Goal: Task Accomplishment & Management: Complete application form

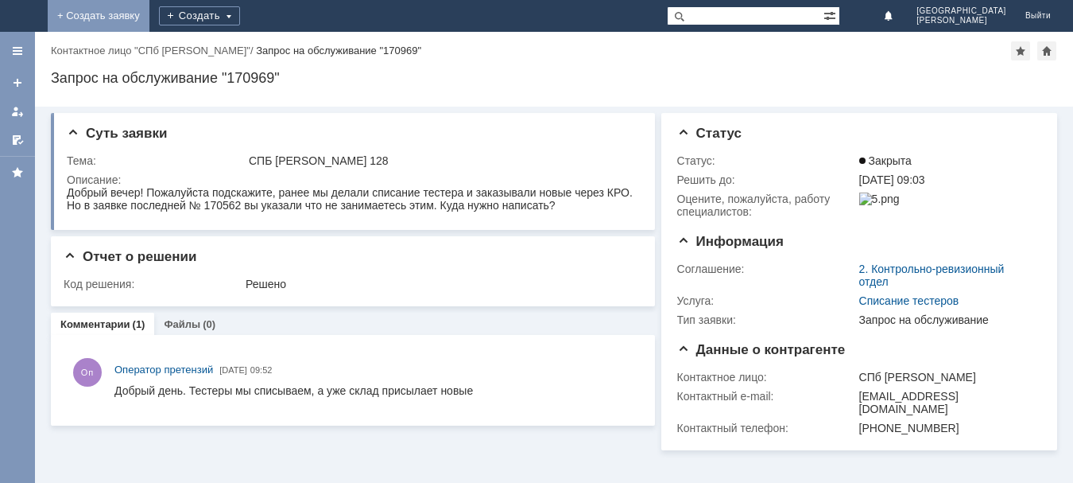
click at [149, 9] on link "+ Создать заявку" at bounding box center [99, 16] width 102 height 32
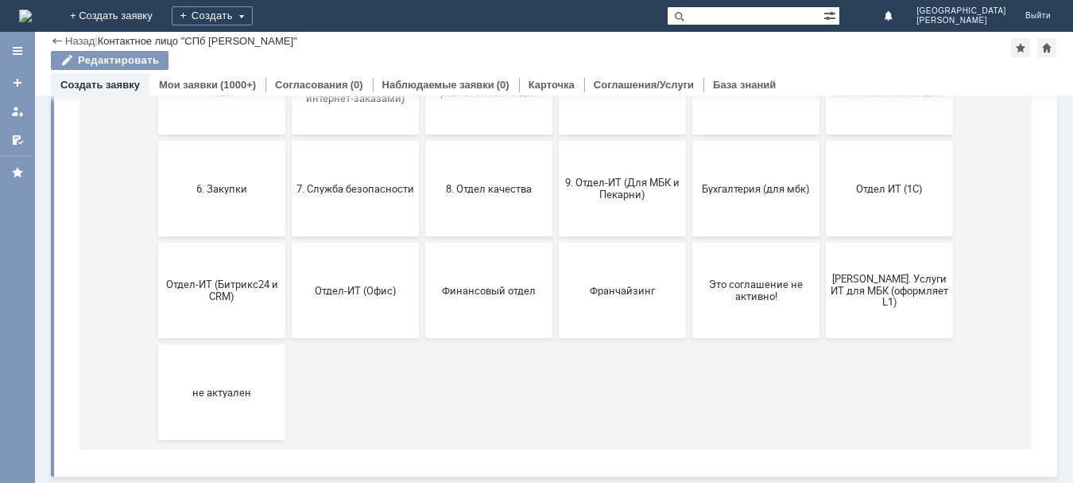
scroll to position [267, 0]
click at [712, 207] on button "Бухгалтерия (для мбк)" at bounding box center [755, 188] width 127 height 95
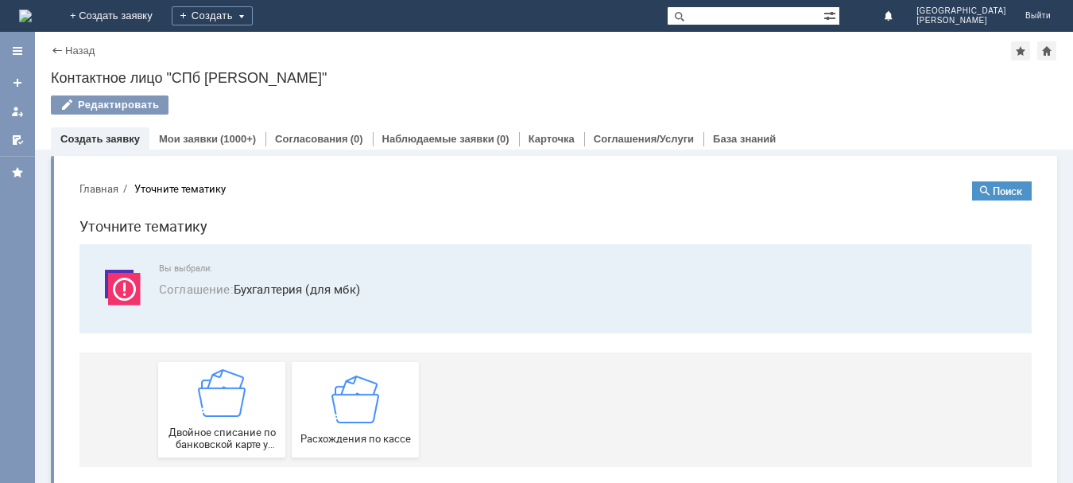
scroll to position [18, 0]
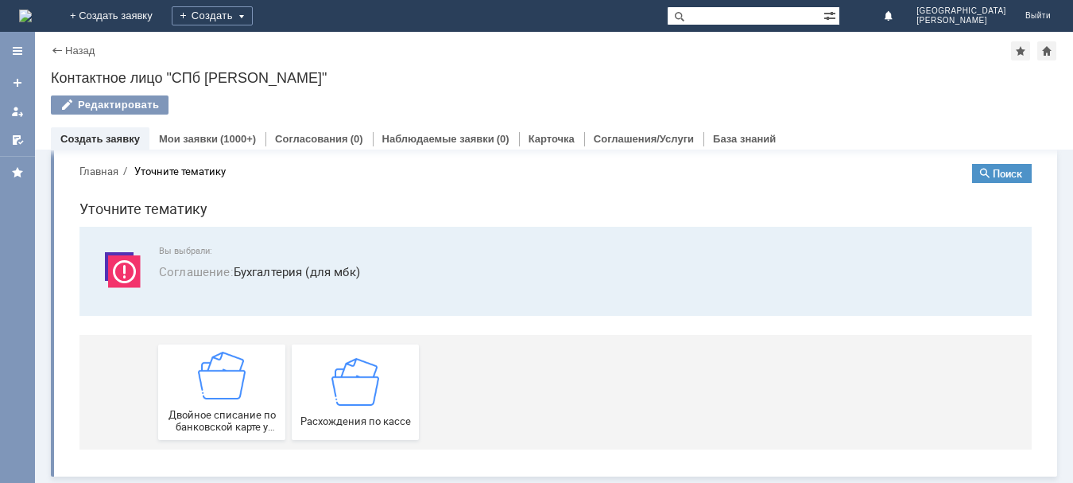
click at [56, 48] on div "Назад" at bounding box center [73, 51] width 44 height 12
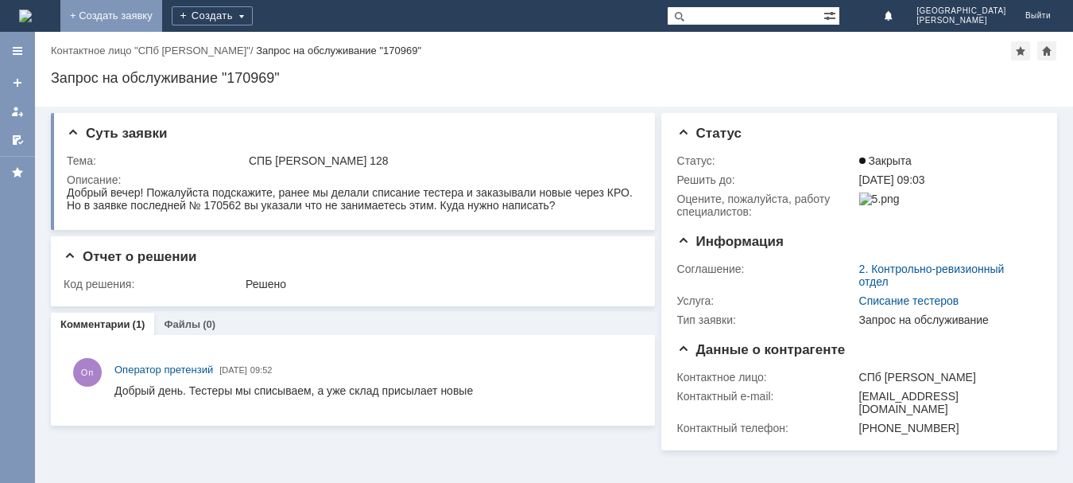
click at [162, 15] on link "+ Создать заявку" at bounding box center [111, 16] width 102 height 32
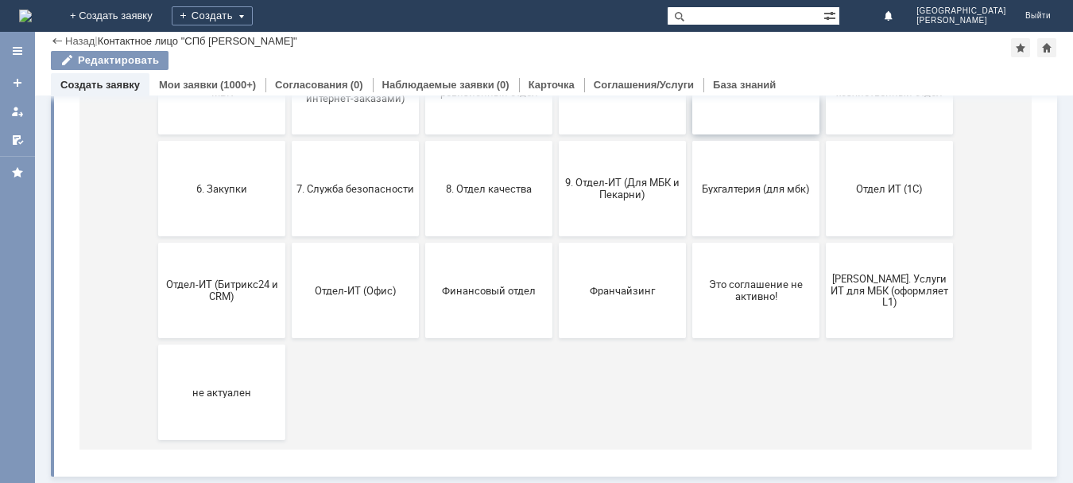
scroll to position [267, 0]
click at [624, 215] on button "9. Отдел-ИТ (Для МБК и Пекарни)" at bounding box center [622, 188] width 127 height 95
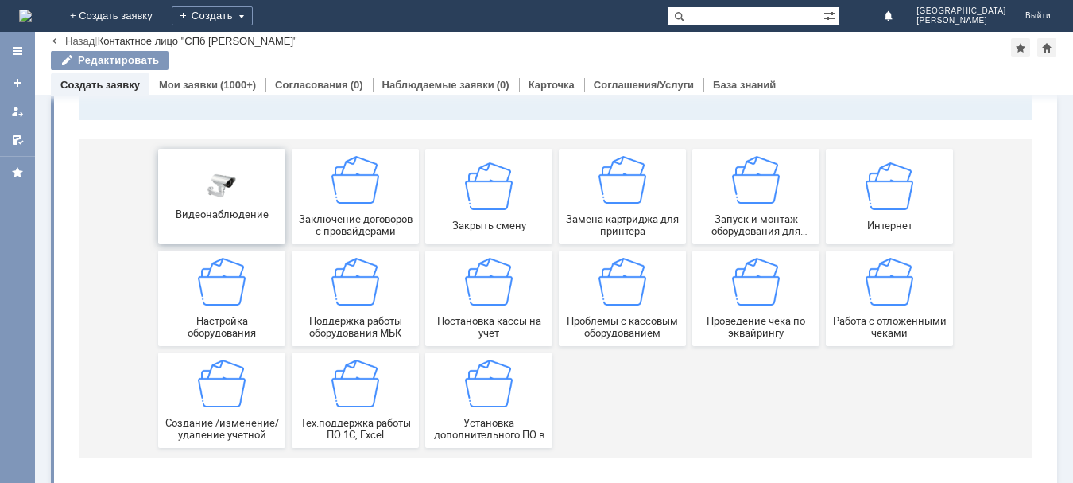
scroll to position [0, 0]
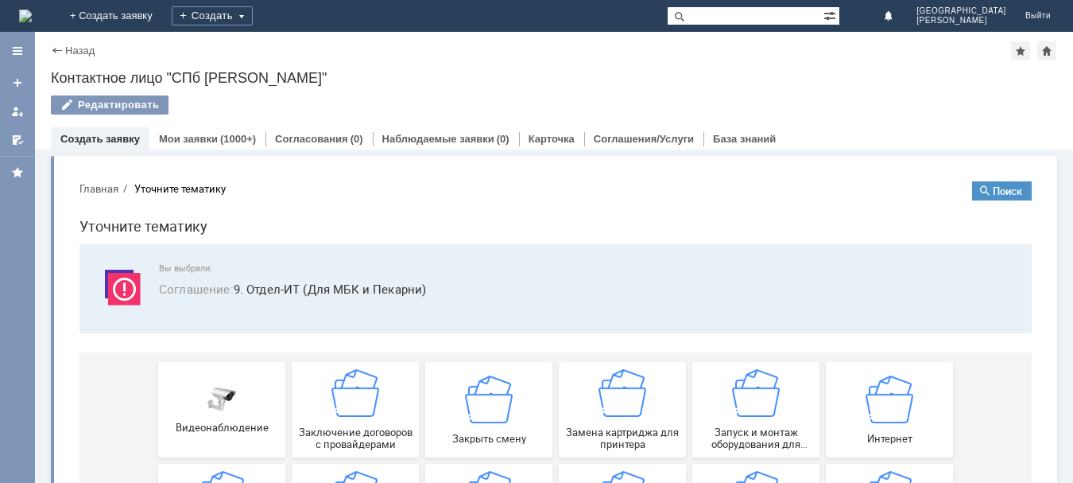
click at [58, 50] on div "Назад" at bounding box center [73, 51] width 44 height 12
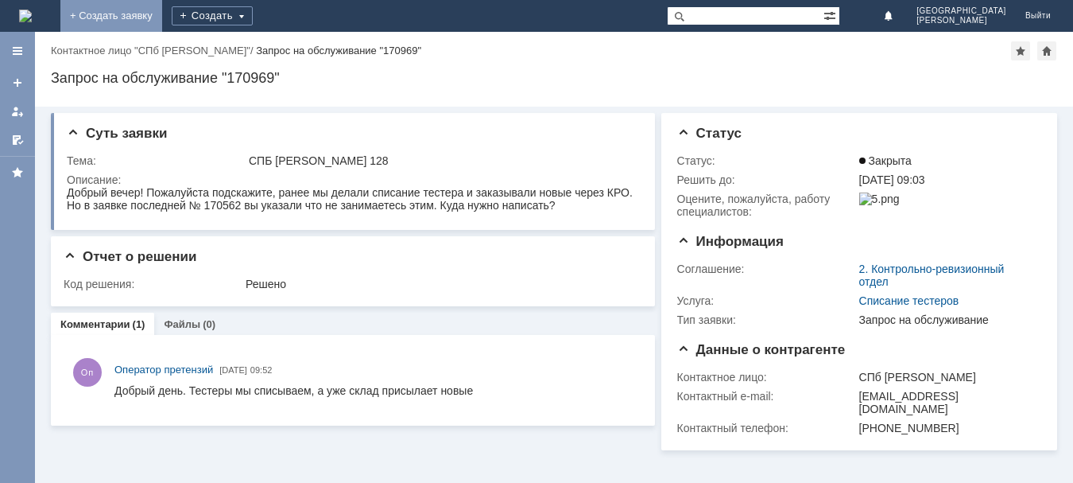
click at [162, 21] on link "+ Создать заявку" at bounding box center [111, 16] width 102 height 32
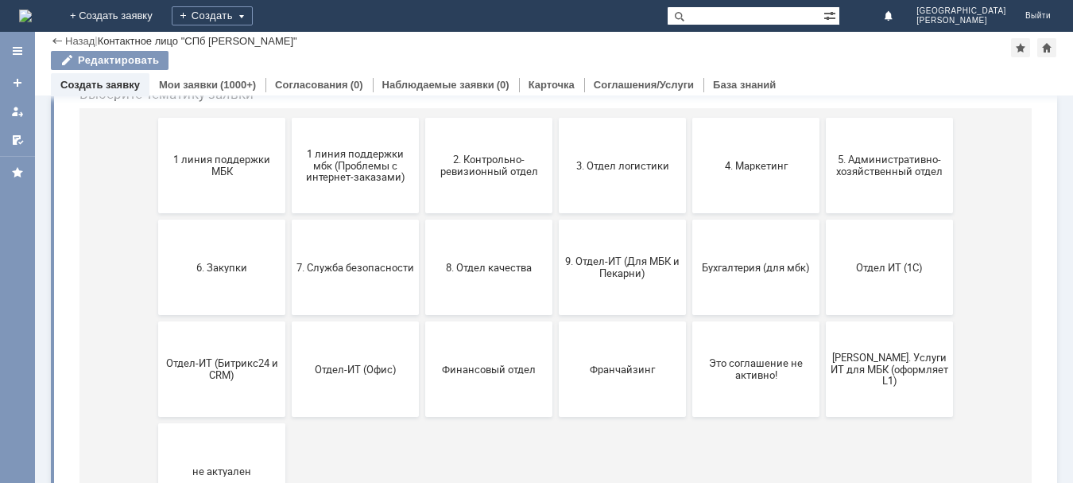
scroll to position [108, 0]
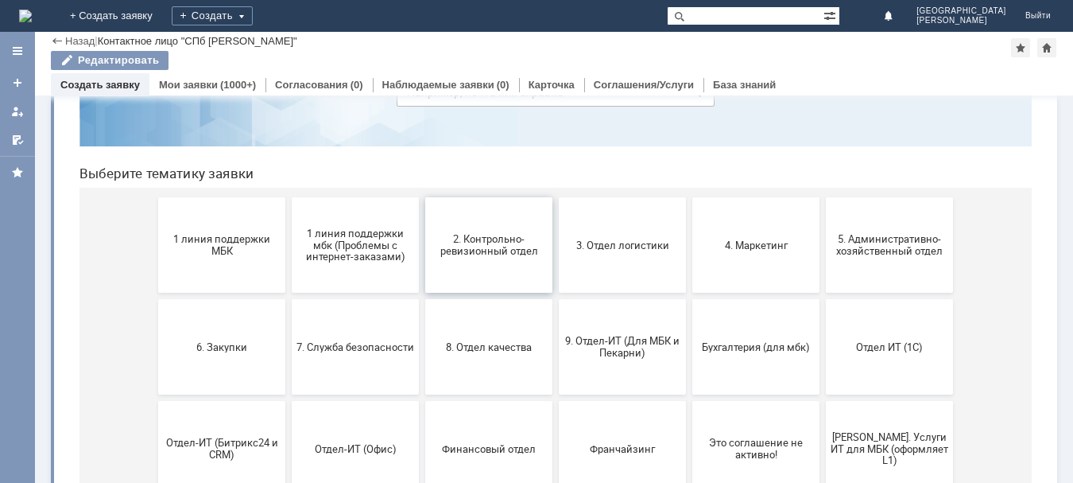
click at [459, 222] on button "2. Контрольно-ревизионный отдел" at bounding box center [488, 244] width 127 height 95
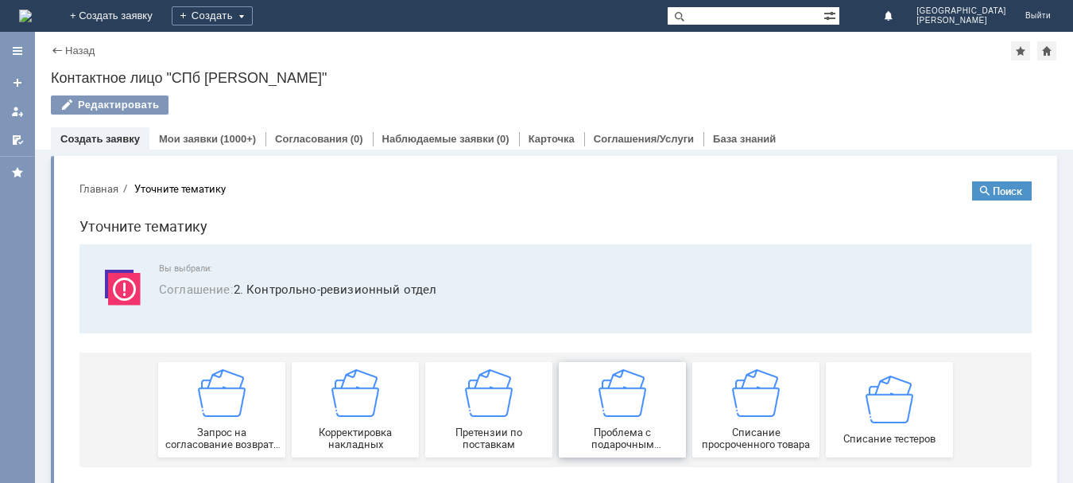
scroll to position [18, 0]
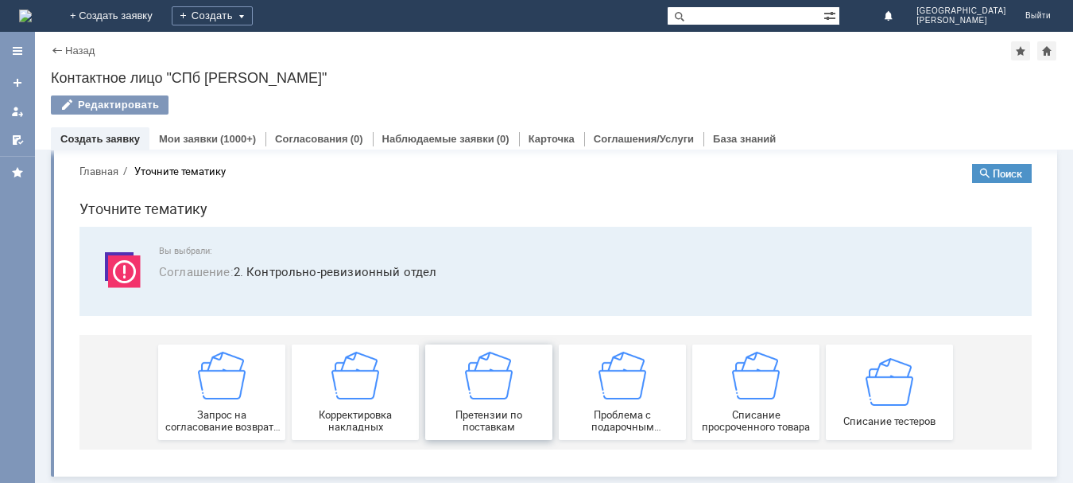
click at [499, 398] on img at bounding box center [489, 375] width 48 height 48
